Goal: Communication & Community: Answer question/provide support

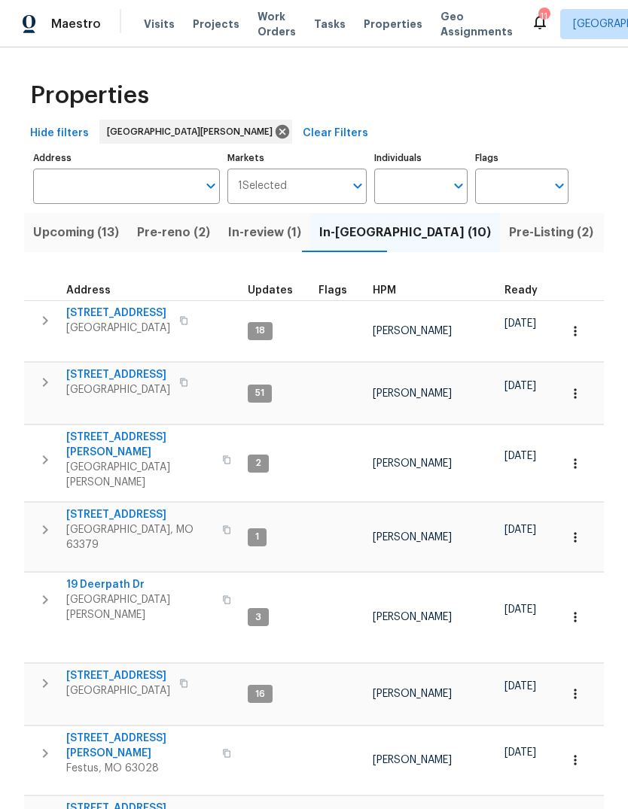
click at [382, 294] on span "HPM" at bounding box center [384, 290] width 23 height 11
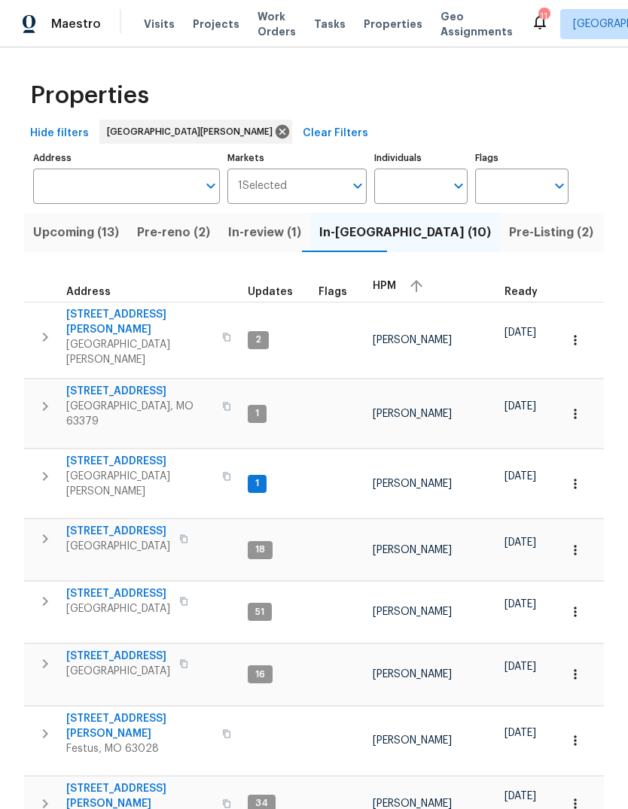
click at [396, 291] on div "HPM" at bounding box center [433, 286] width 120 height 23
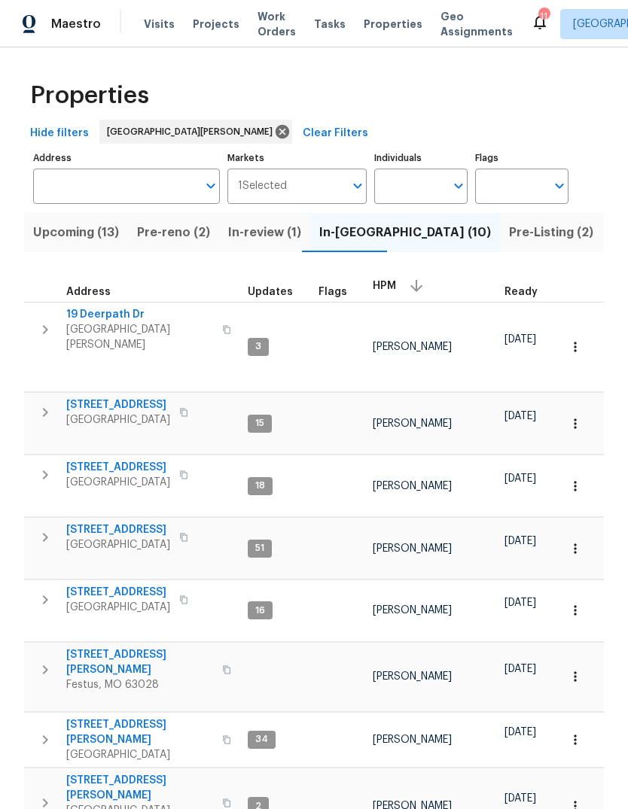
click at [199, 237] on span "Pre-reno (2)" at bounding box center [173, 232] width 73 height 21
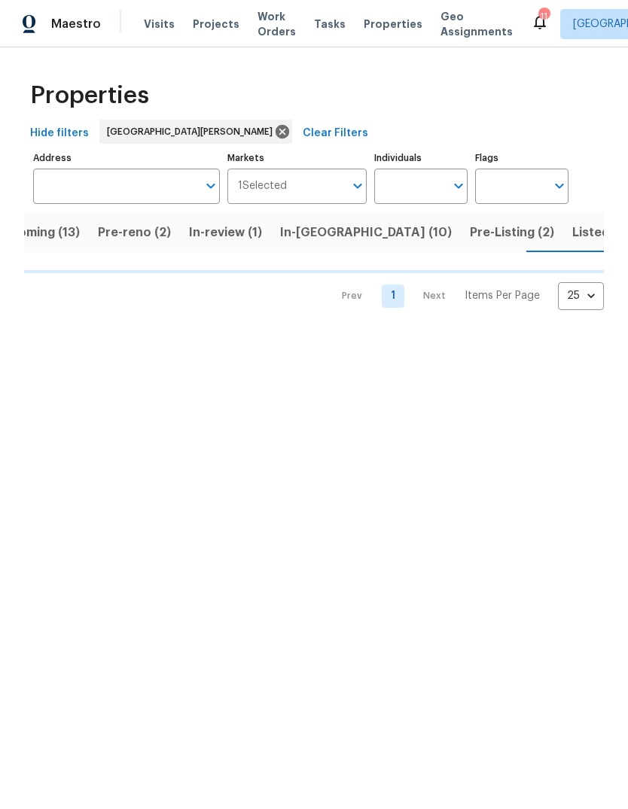
scroll to position [0, 41]
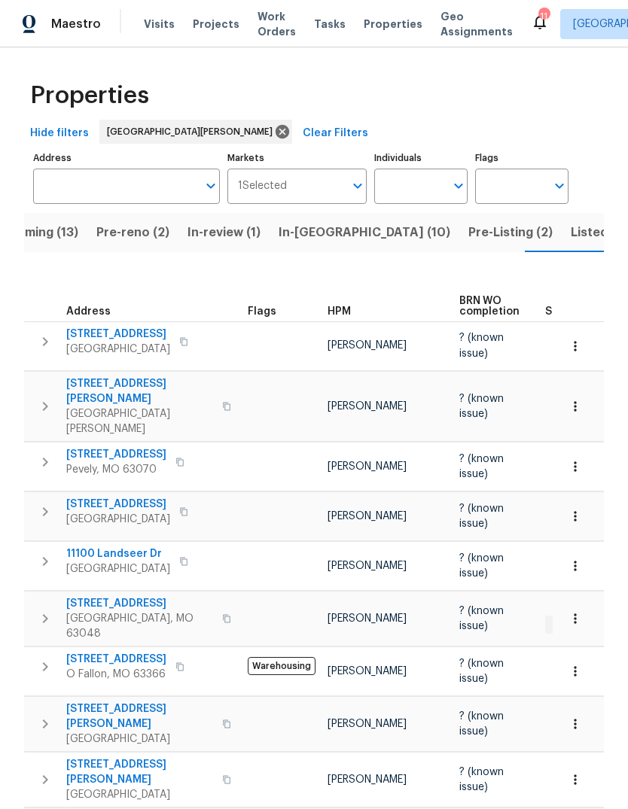
click at [339, 311] on span "HPM" at bounding box center [339, 311] width 23 height 11
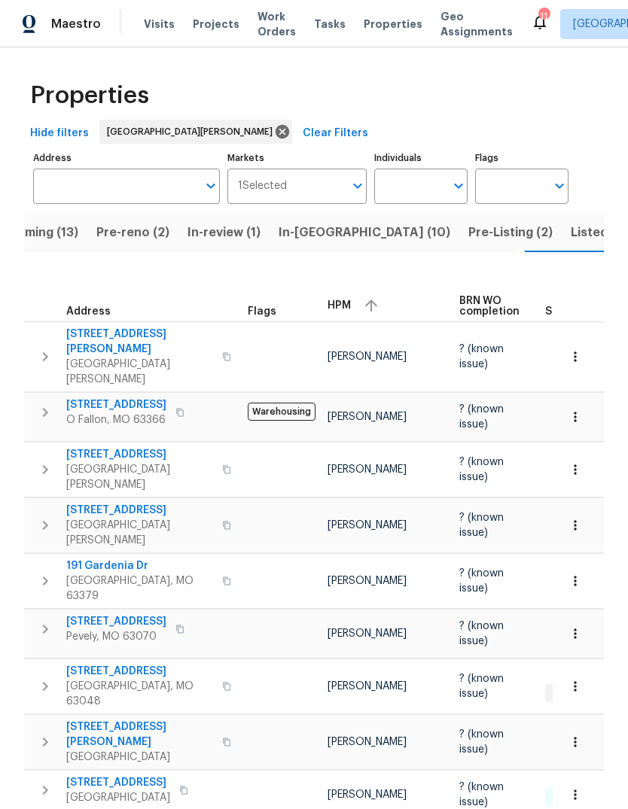
click at [346, 304] on span "HPM" at bounding box center [339, 305] width 23 height 11
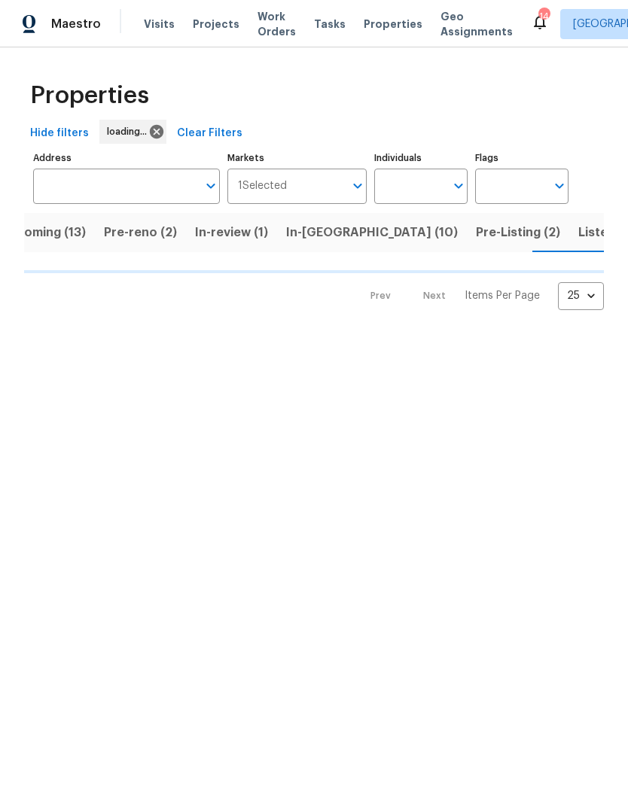
scroll to position [0, 41]
click at [393, 30] on span "Properties" at bounding box center [393, 24] width 59 height 15
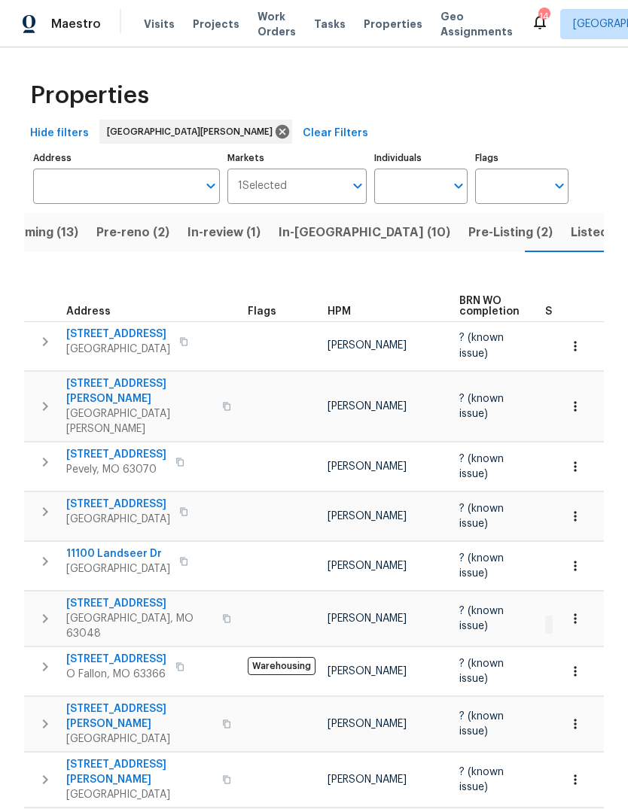
click at [218, 27] on span "Projects" at bounding box center [216, 24] width 47 height 15
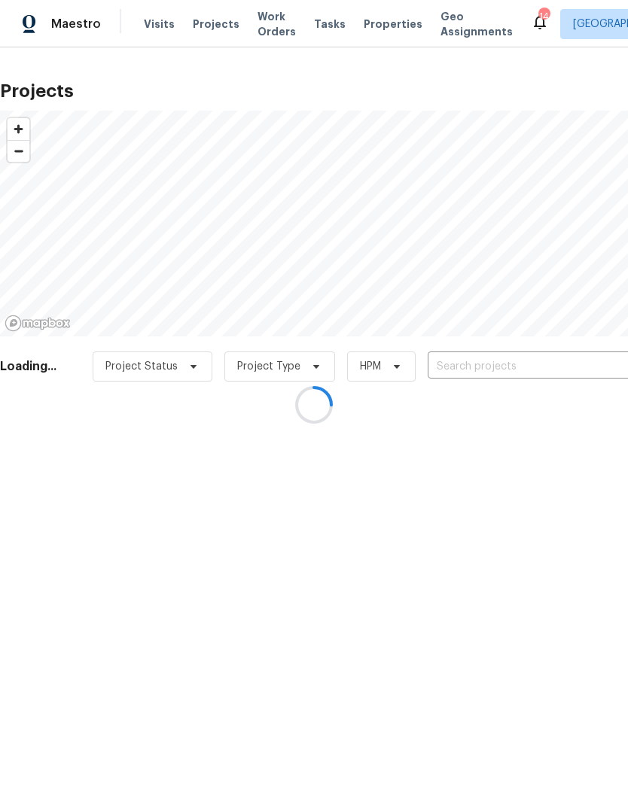
click at [514, 370] on div at bounding box center [314, 404] width 628 height 809
click at [505, 363] on div at bounding box center [314, 404] width 628 height 809
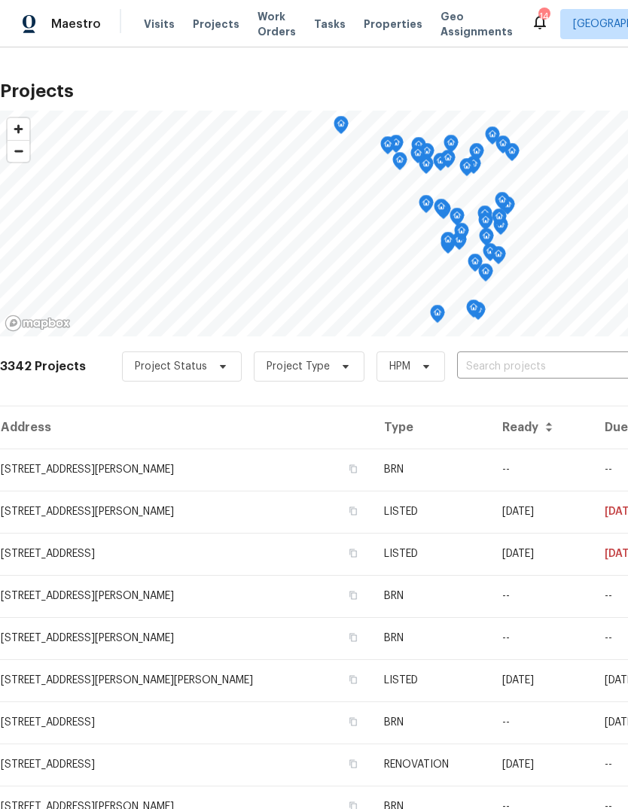
click at [541, 364] on input "text" at bounding box center [543, 366] width 172 height 23
type input "glenor"
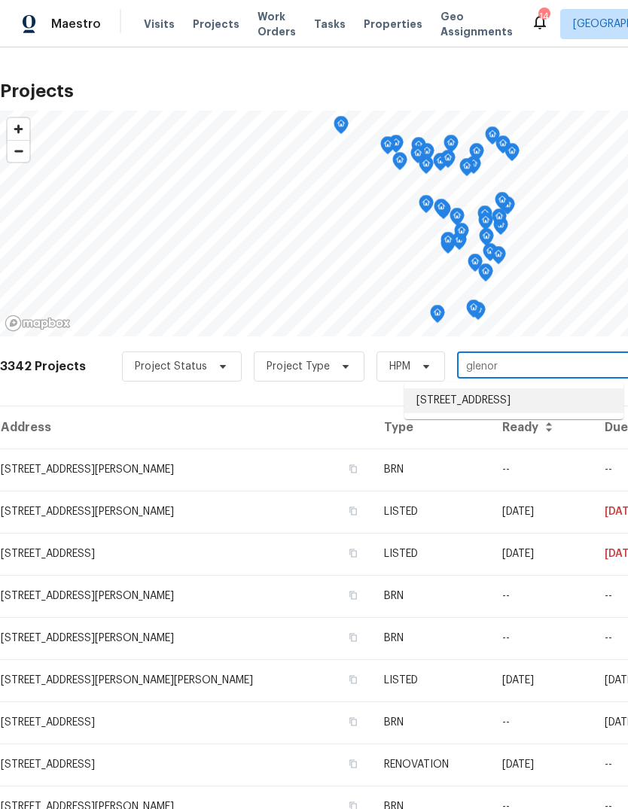
click at [568, 392] on li "[STREET_ADDRESS]" at bounding box center [513, 401] width 219 height 25
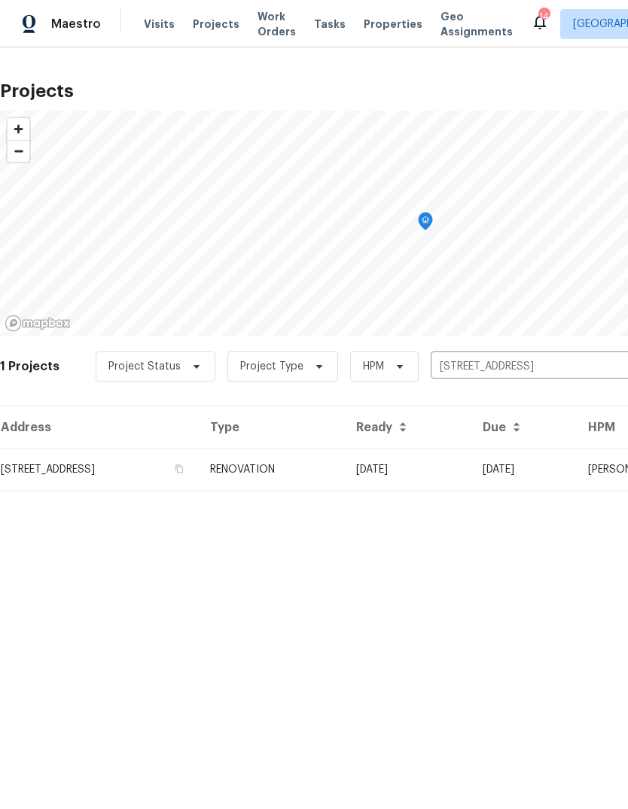
click at [344, 468] on td "RENOVATION" at bounding box center [271, 470] width 146 height 42
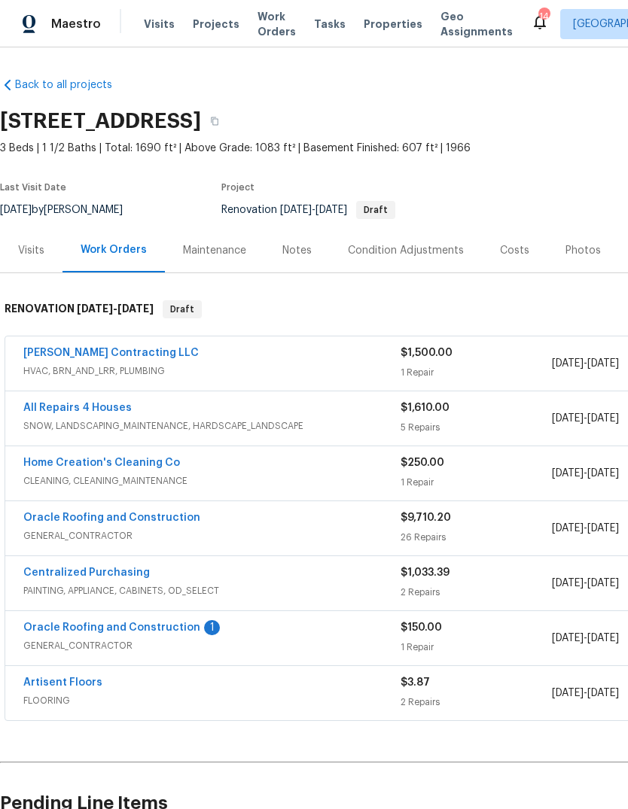
click at [174, 520] on link "Oracle Roofing and Construction" at bounding box center [111, 518] width 177 height 11
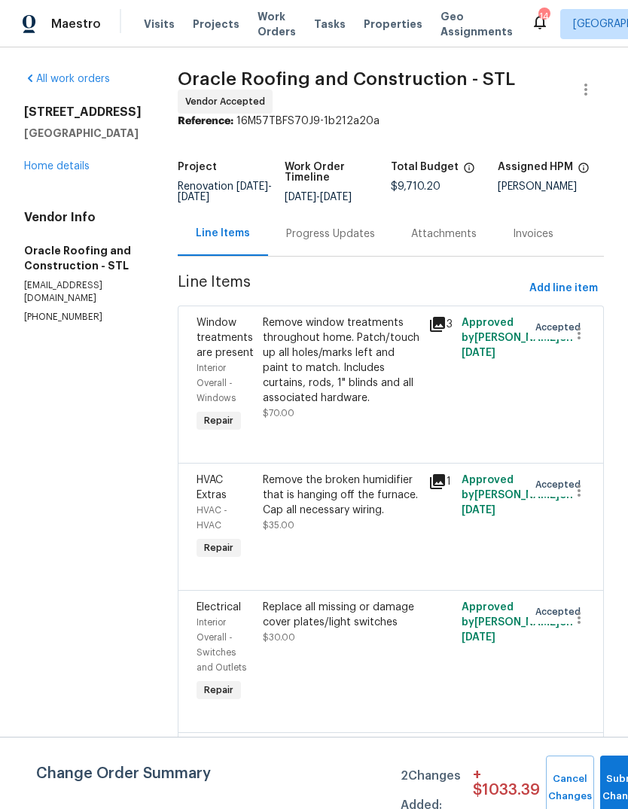
click at [355, 236] on div "Progress Updates" at bounding box center [330, 234] width 89 height 15
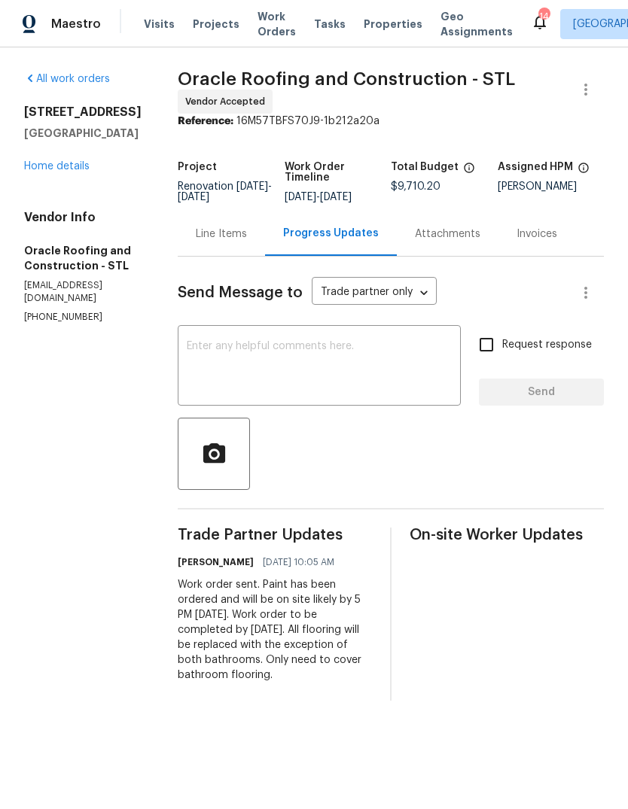
click at [401, 368] on textarea at bounding box center [319, 367] width 265 height 53
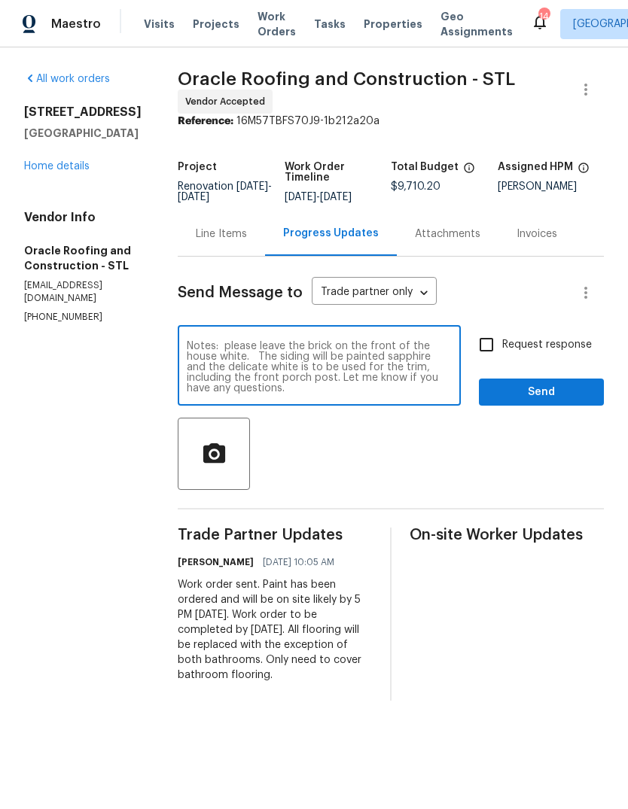
type textarea "Notes: please leave the brick on the front of the house white. The siding will …"
click at [516, 456] on div at bounding box center [391, 454] width 426 height 72
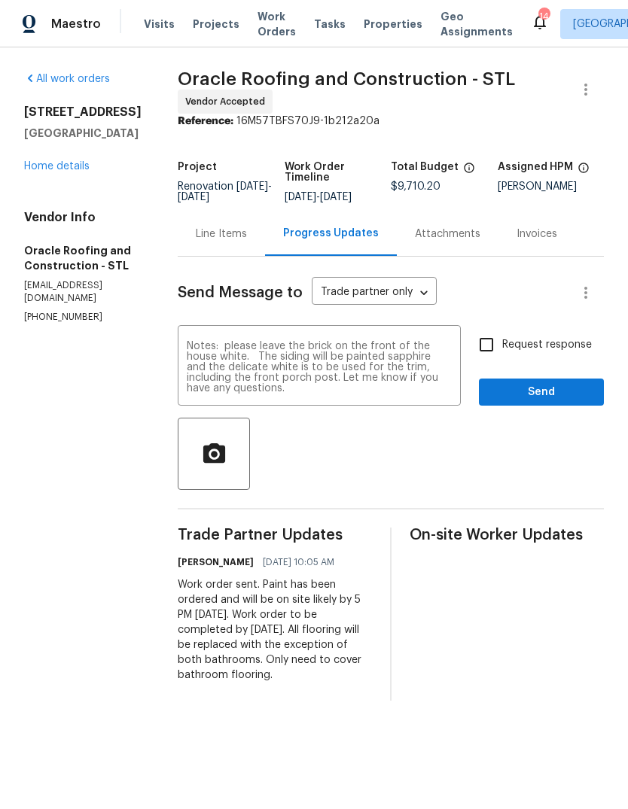
click at [562, 345] on span "Request response" at bounding box center [547, 345] width 90 height 16
click at [502, 345] on input "Request response" at bounding box center [487, 345] width 32 height 32
checkbox input "true"
click at [565, 389] on span "Send" at bounding box center [541, 392] width 101 height 19
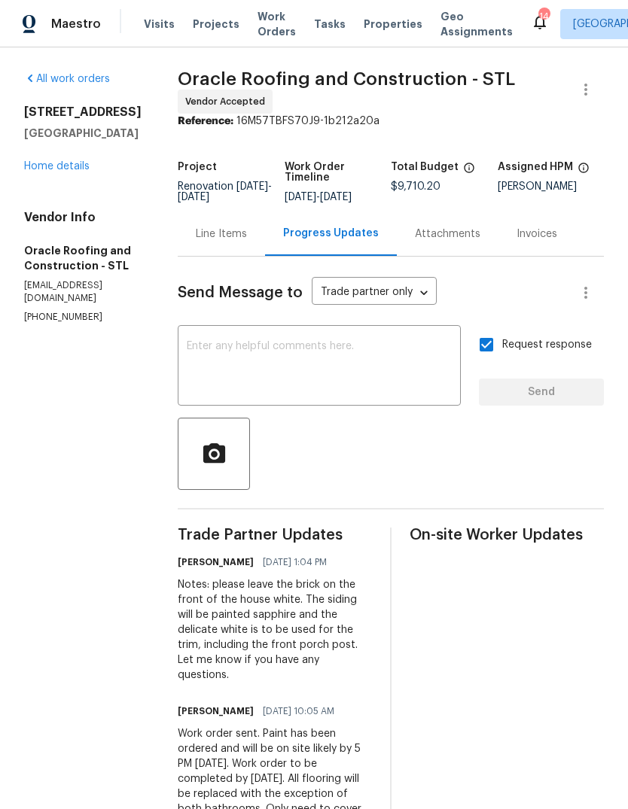
click at [81, 167] on link "Home details" at bounding box center [57, 166] width 66 height 11
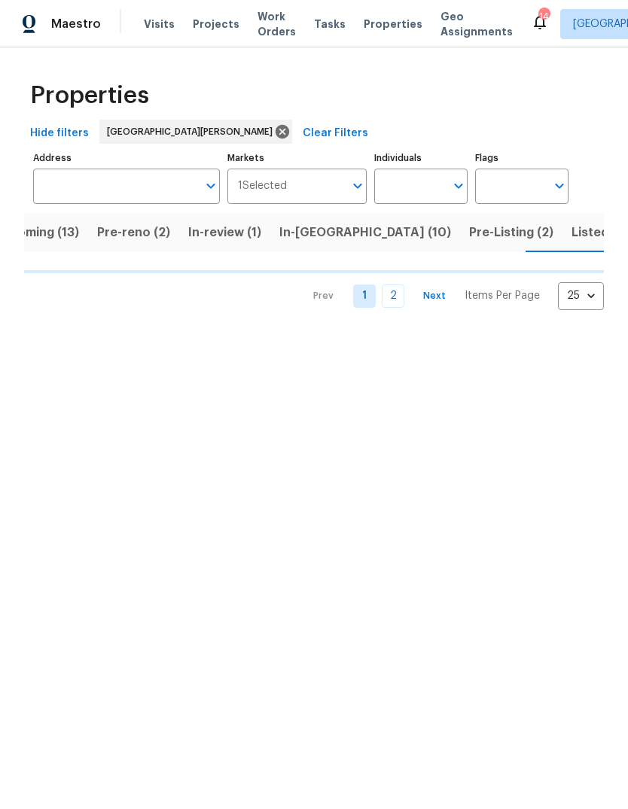
scroll to position [0, 41]
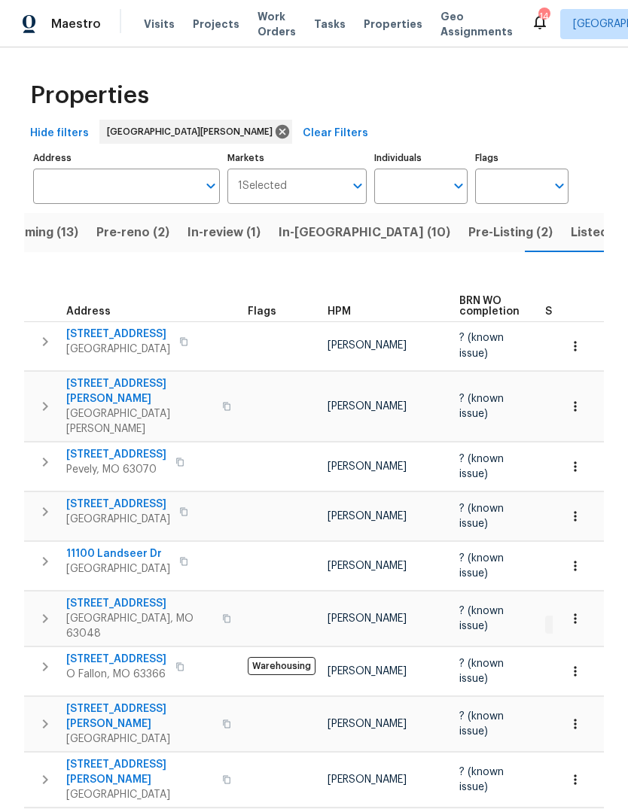
click at [468, 239] on span "Pre-Listing (2)" at bounding box center [510, 232] width 84 height 21
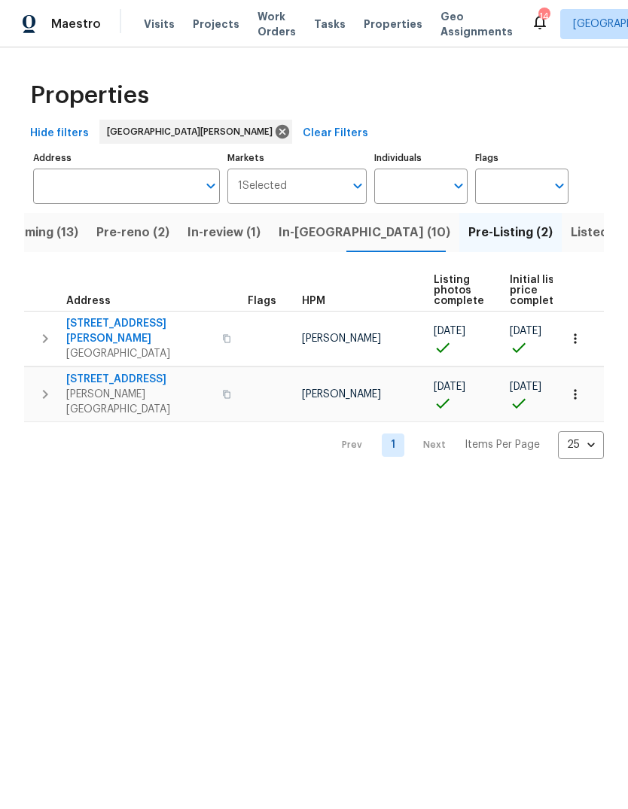
click at [571, 239] on span "Listed (33)" at bounding box center [603, 232] width 64 height 21
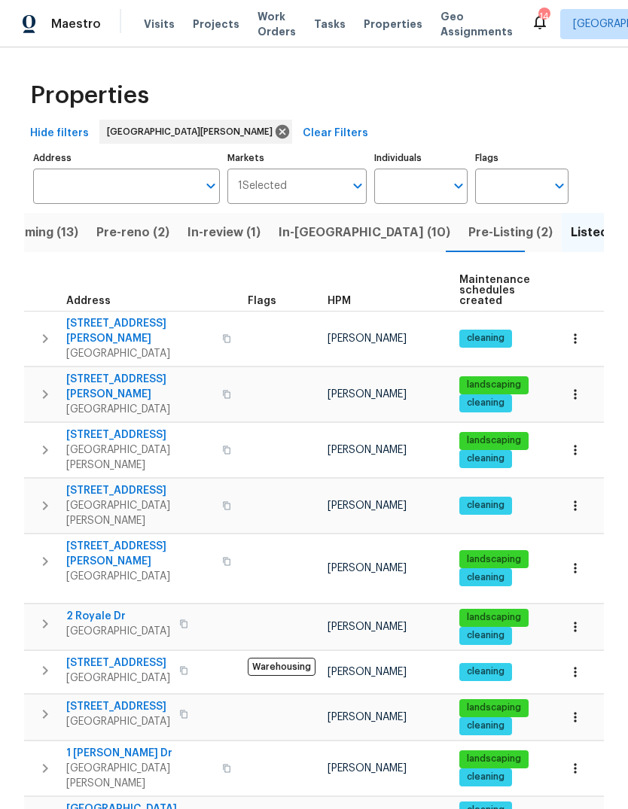
click at [468, 239] on span "Pre-Listing (2)" at bounding box center [510, 232] width 84 height 21
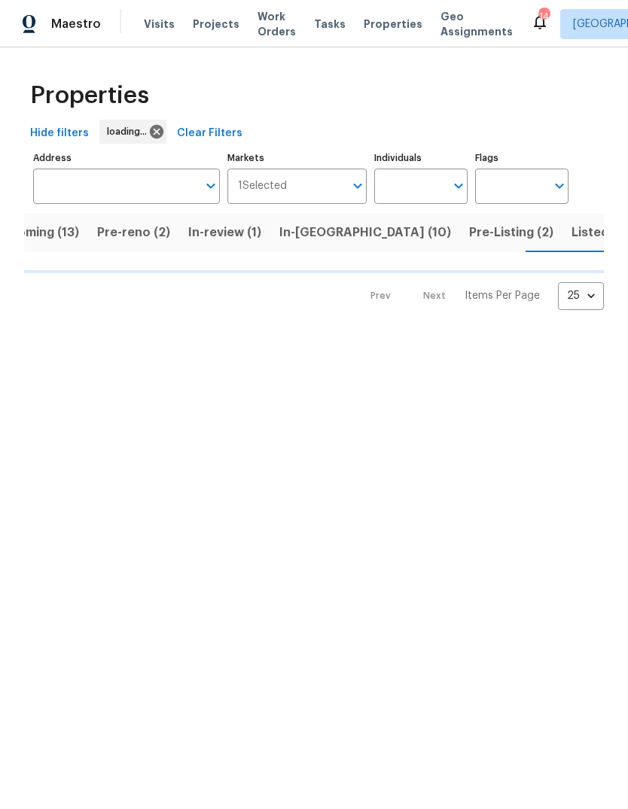
scroll to position [0, 41]
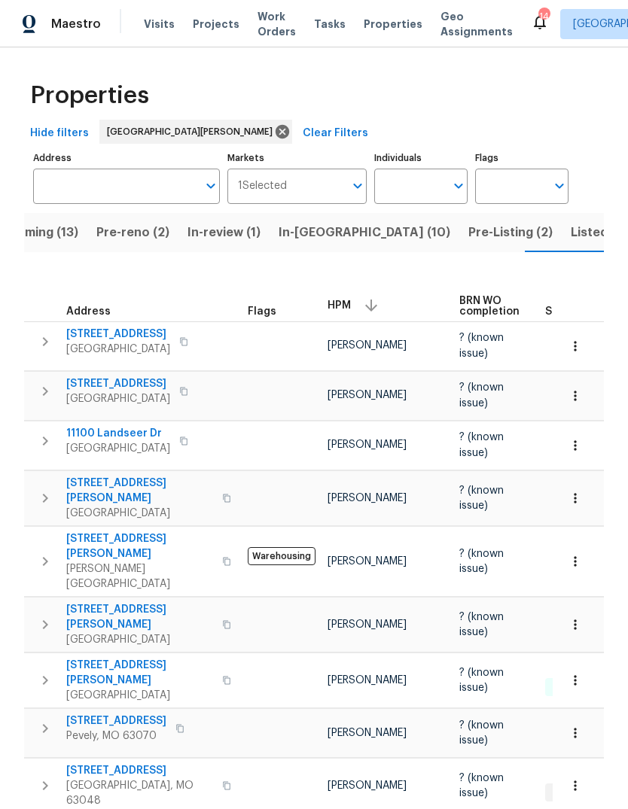
click at [571, 236] on span "Listed (33)" at bounding box center [603, 232] width 64 height 21
